Goal: Transaction & Acquisition: Purchase product/service

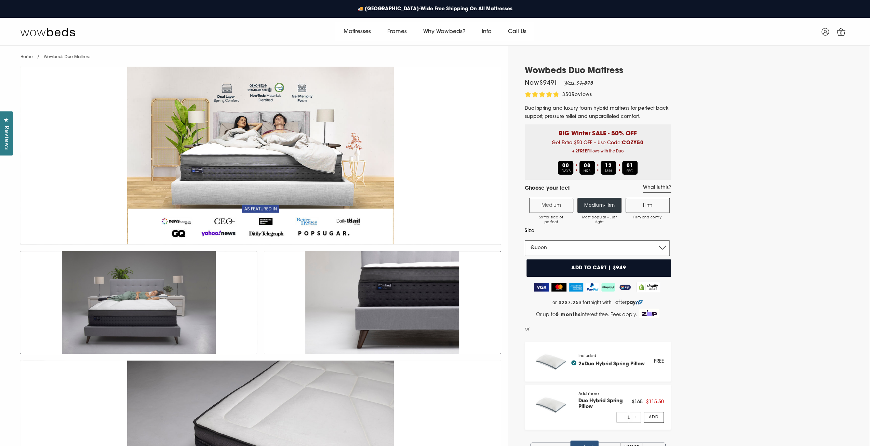
click at [561, 252] on select "Single King Single Double Queen King" at bounding box center [597, 248] width 145 height 16
select select "King"
click at [525, 240] on select "Single King Single Double Queen King" at bounding box center [597, 248] width 145 height 16
click at [647, 206] on label "Firm Firm and comfy" at bounding box center [647, 205] width 44 height 15
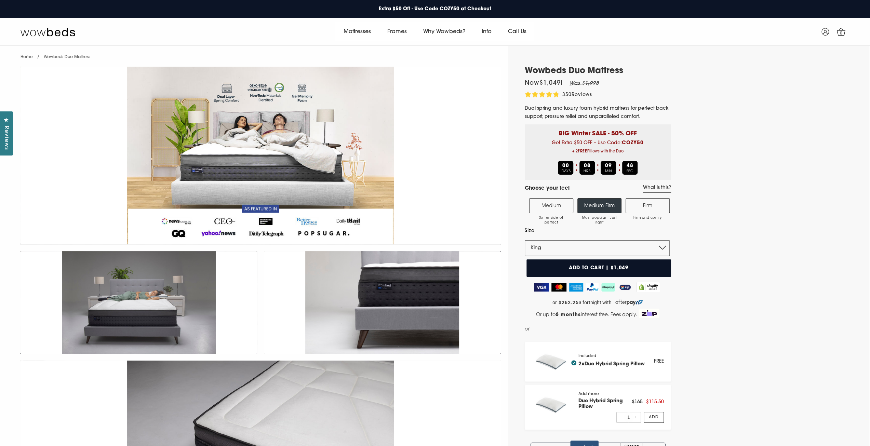
click at [0, 0] on input "Firm Firm and comfy" at bounding box center [0, 0] width 0 height 0
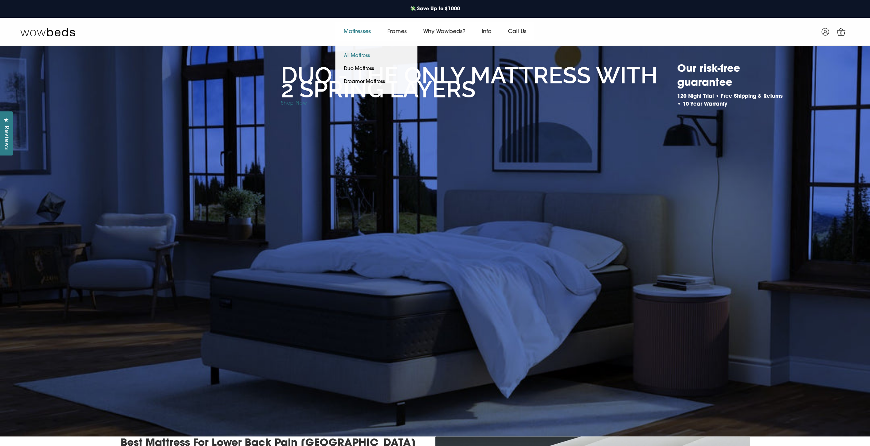
click at [355, 50] on link "All Mattress" at bounding box center [356, 56] width 43 height 13
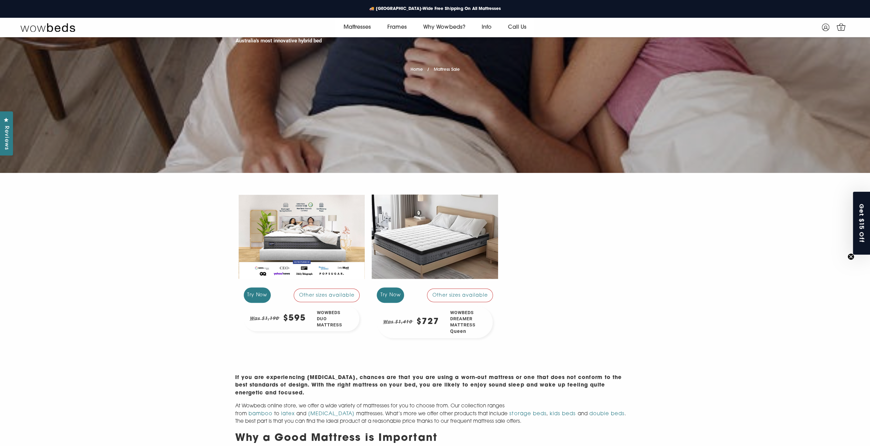
scroll to position [128, 0]
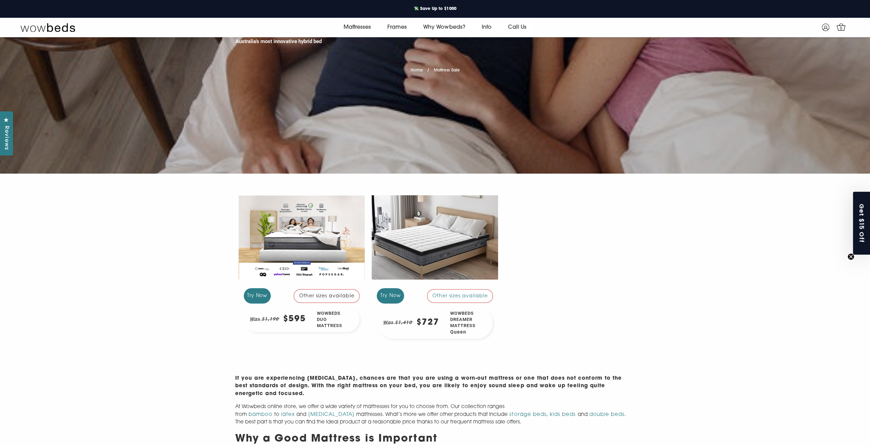
click at [334, 297] on div "Other sizes available" at bounding box center [327, 296] width 66 height 14
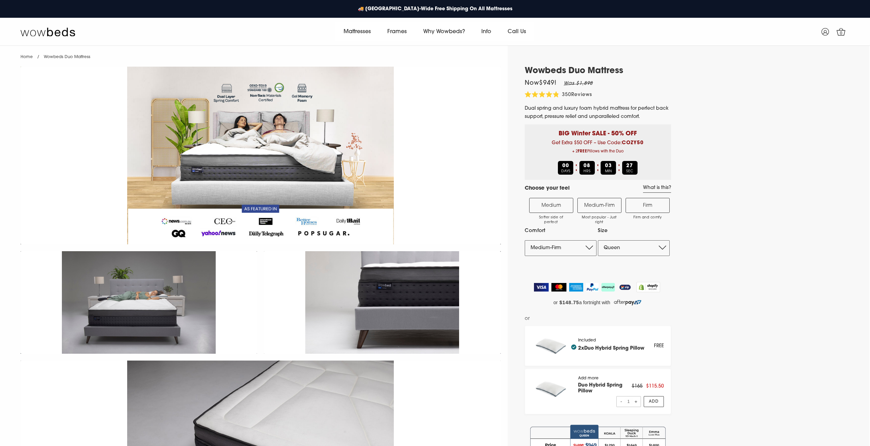
select select "Medium-Firm"
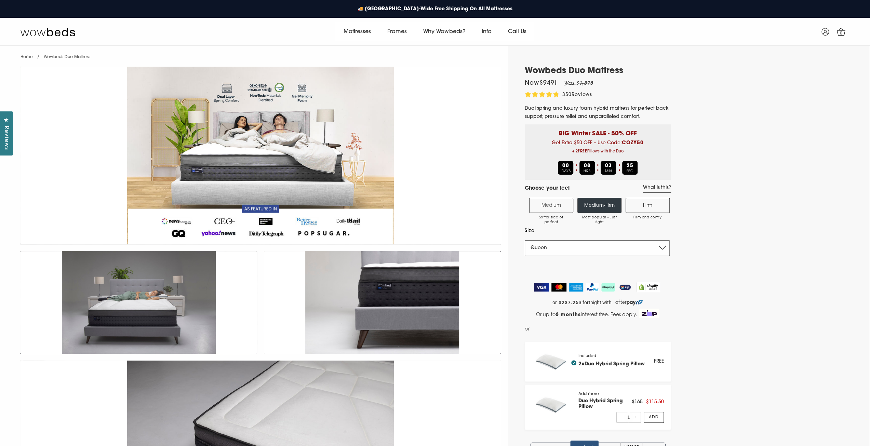
click at [567, 248] on select "Single King Single Double Queen King" at bounding box center [597, 248] width 145 height 16
select select "King"
click at [525, 240] on select "Single King Single Double Queen King" at bounding box center [597, 248] width 145 height 16
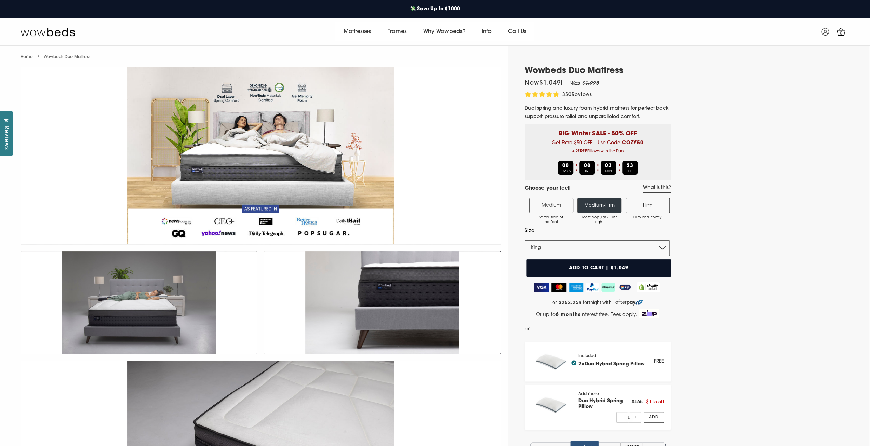
click at [644, 205] on label "Firm Firm and comfy" at bounding box center [647, 205] width 44 height 15
click at [0, 0] on input "Firm Firm and comfy" at bounding box center [0, 0] width 0 height 0
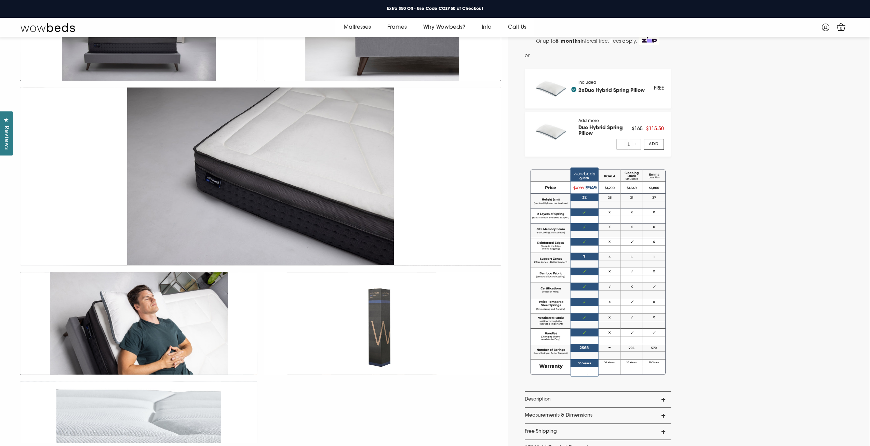
scroll to position [128, 0]
